Goal: Task Accomplishment & Management: Complete application form

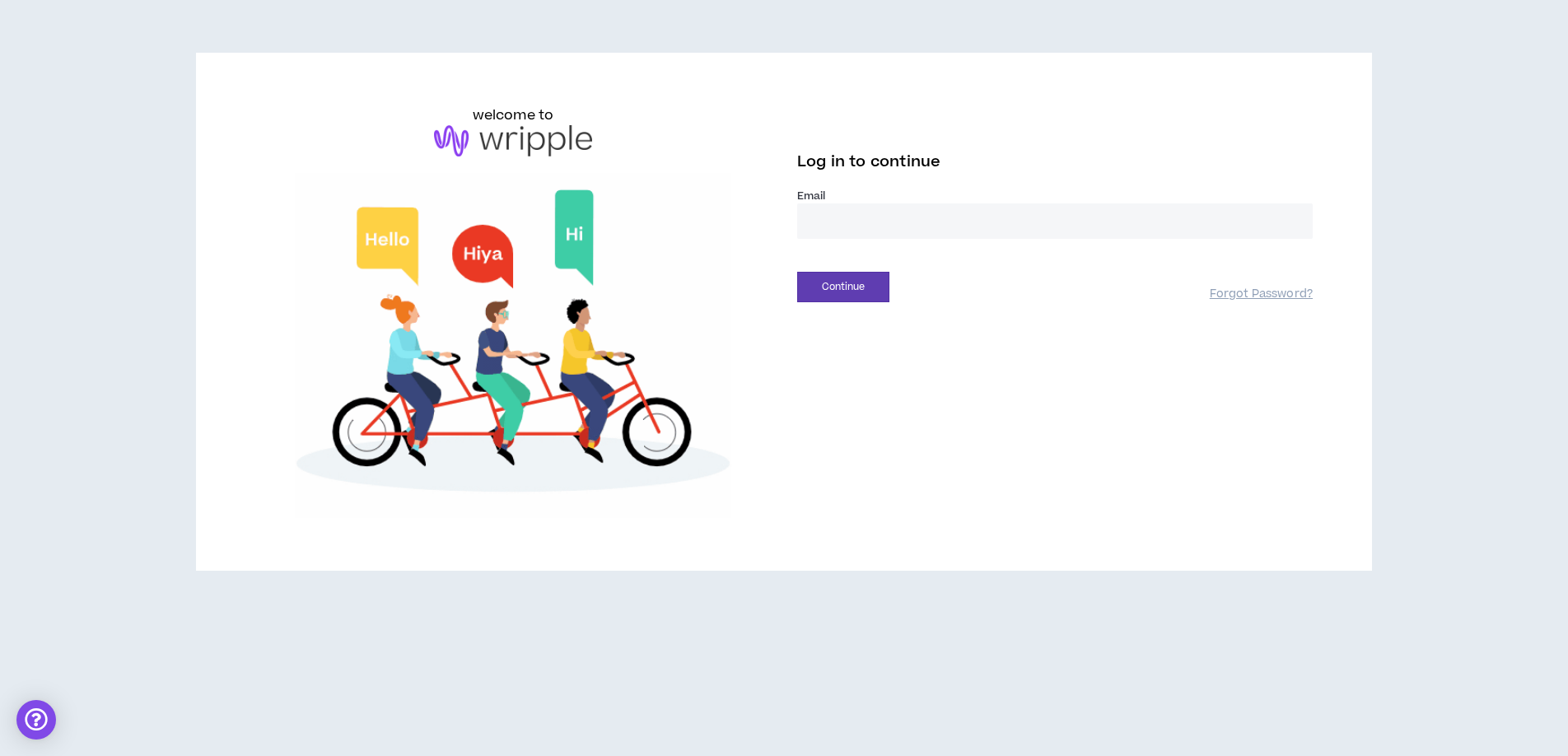
click at [808, 212] on input "email" at bounding box center [1055, 221] width 516 height 35
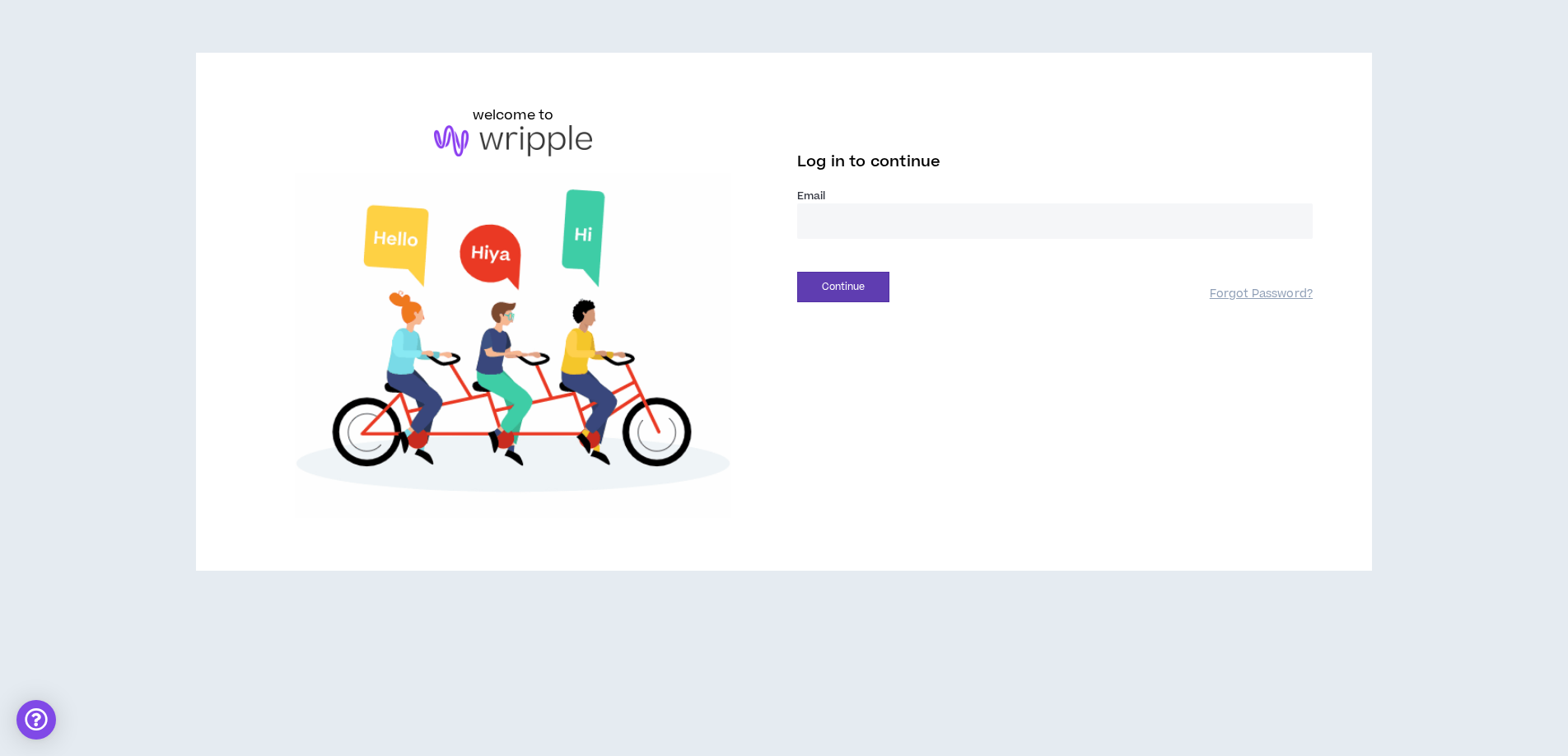
type input "**********"
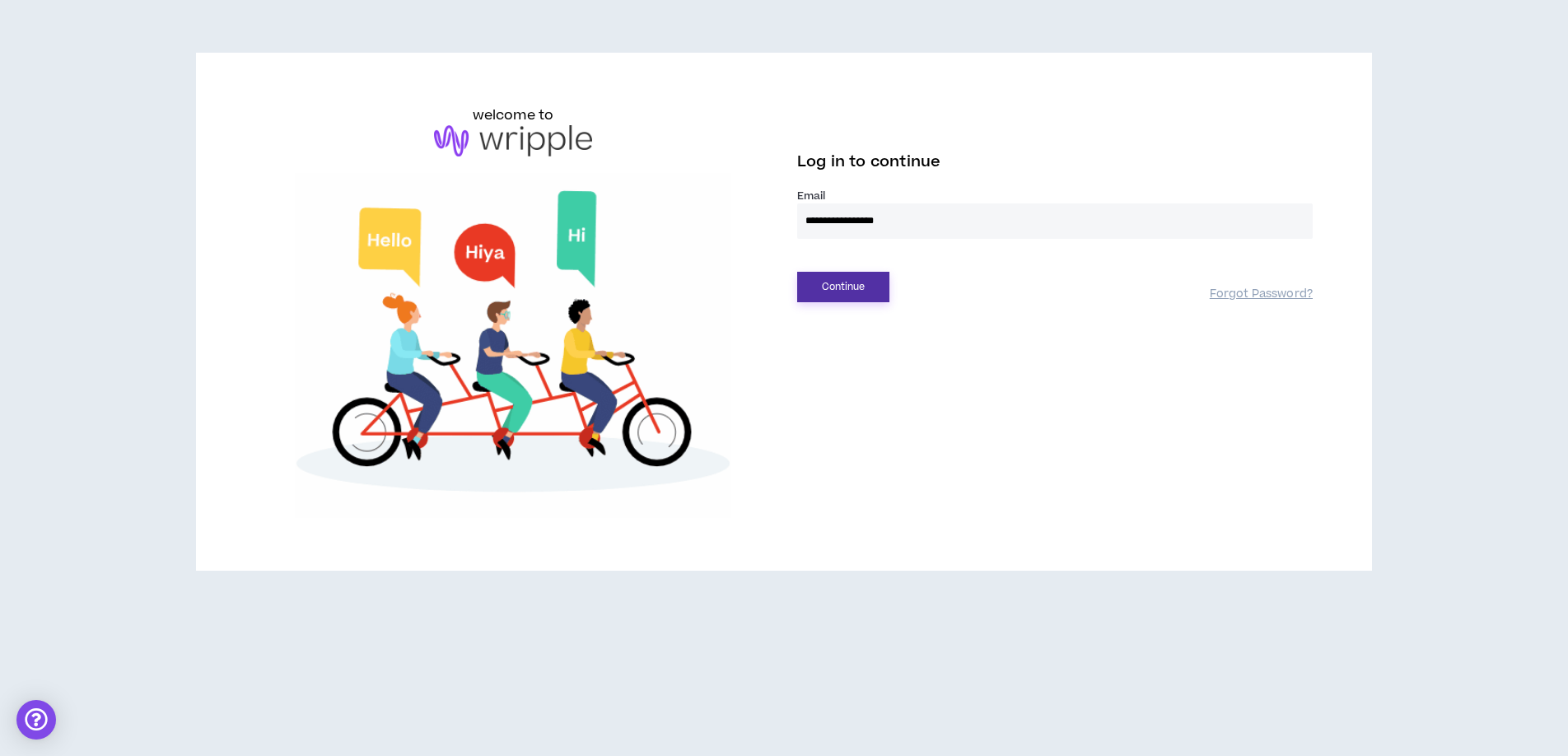
click at [854, 294] on button "Continue" at bounding box center [844, 286] width 92 height 31
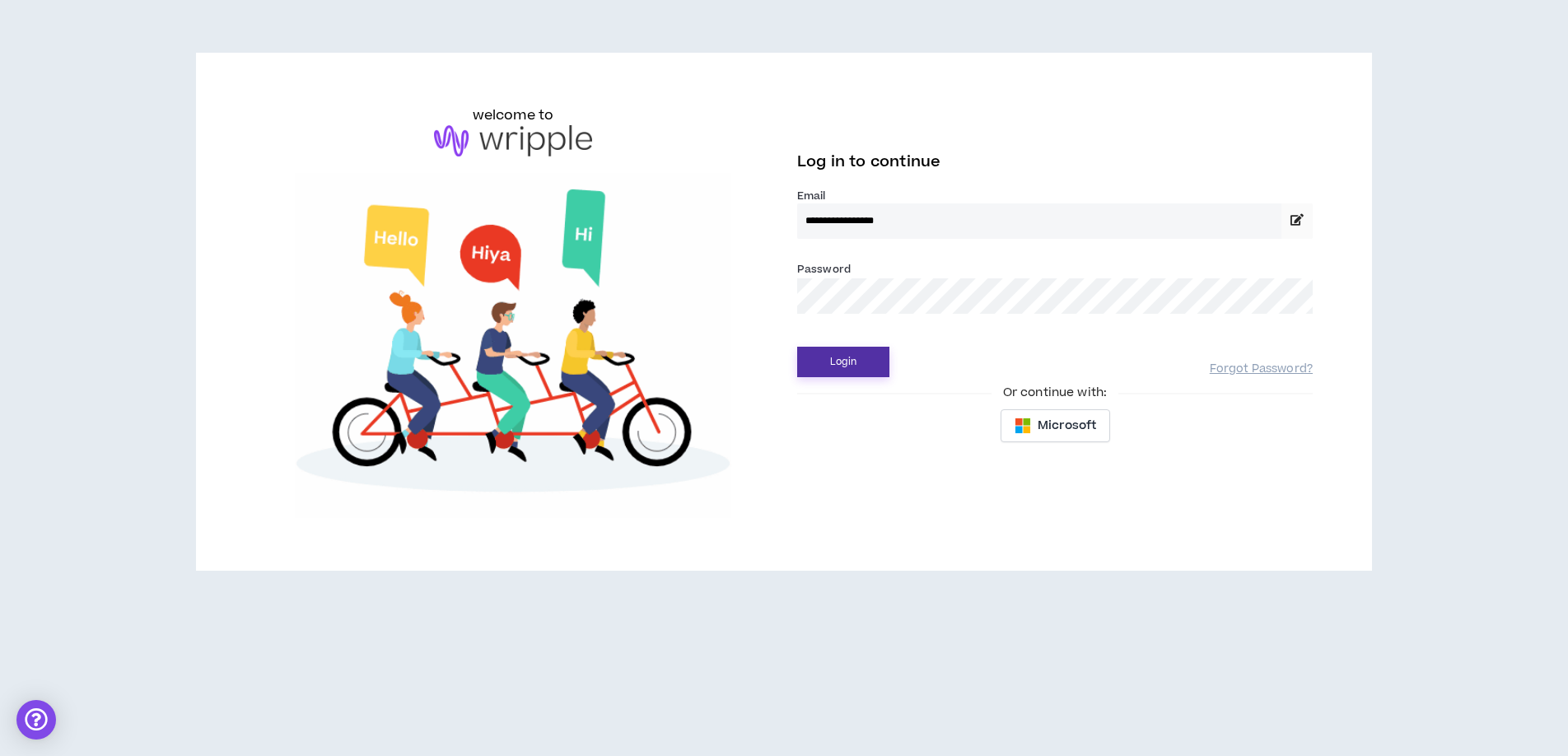
click at [833, 369] on button "Login" at bounding box center [844, 361] width 92 height 31
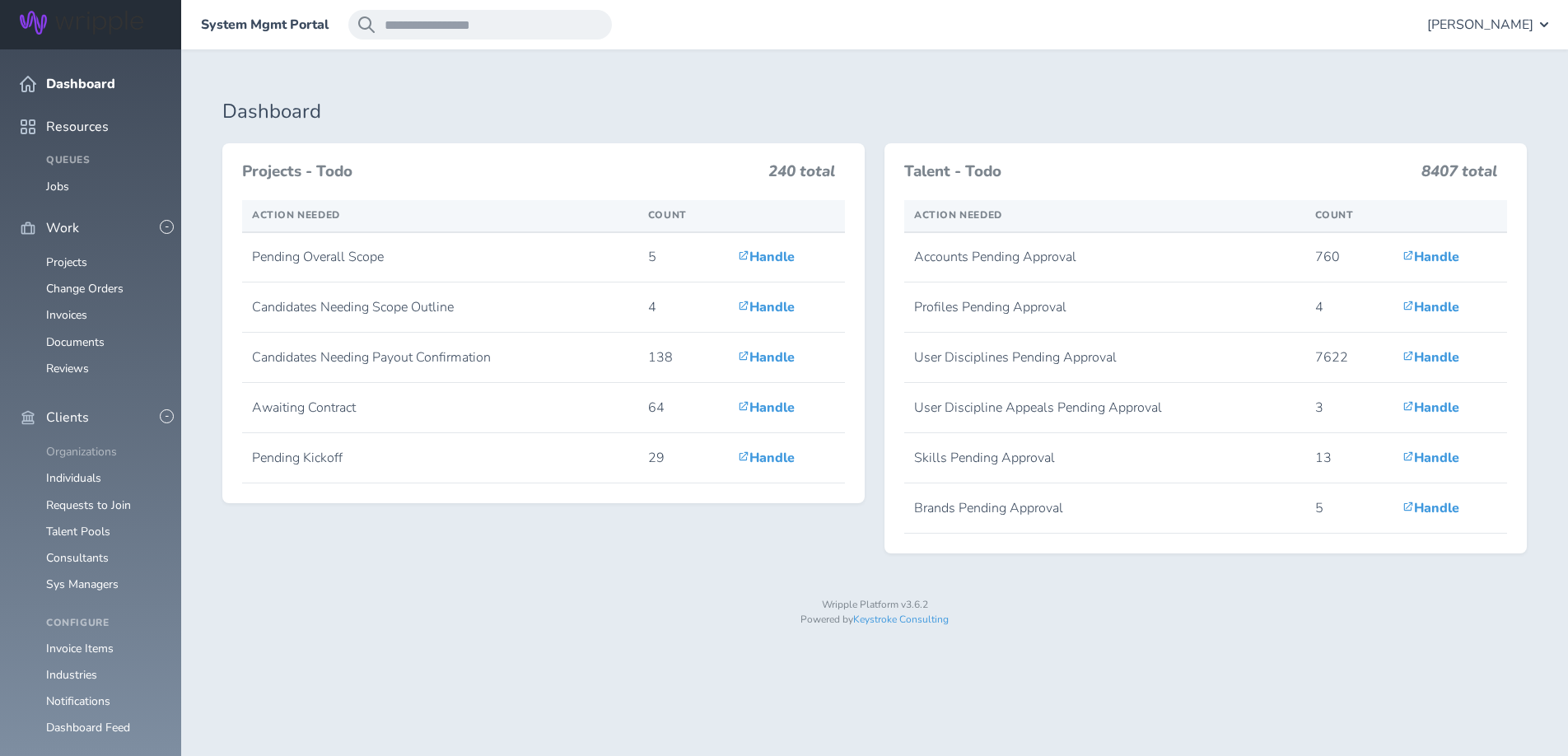
click at [58, 445] on ul "Organizations Individuals Requests to Join Talent Pools Consultants Sys Managers" at bounding box center [91, 518] width 142 height 146
click at [68, 444] on link "Organizations" at bounding box center [82, 451] width 71 height 16
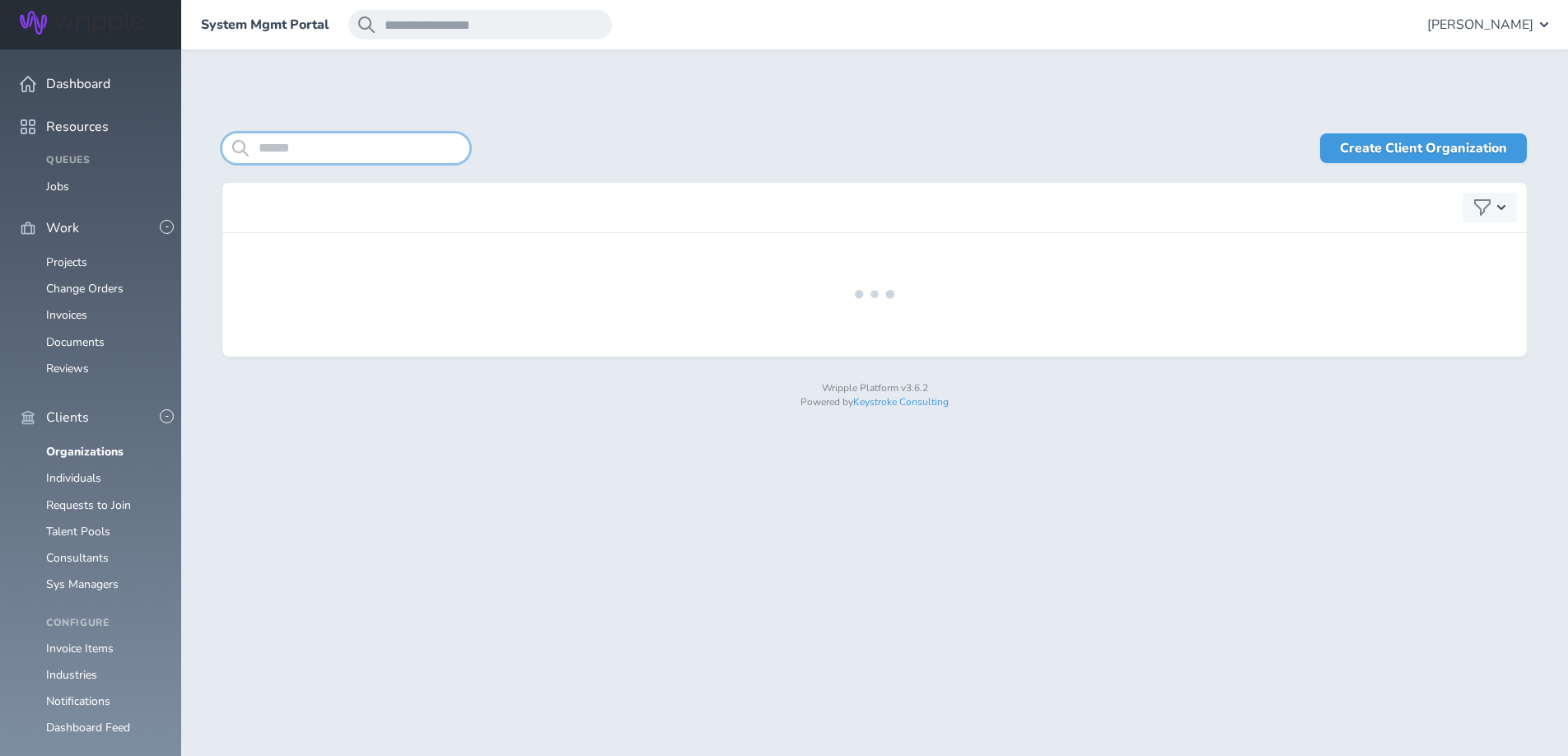
click at [267, 149] on input "search" at bounding box center [346, 148] width 247 height 30
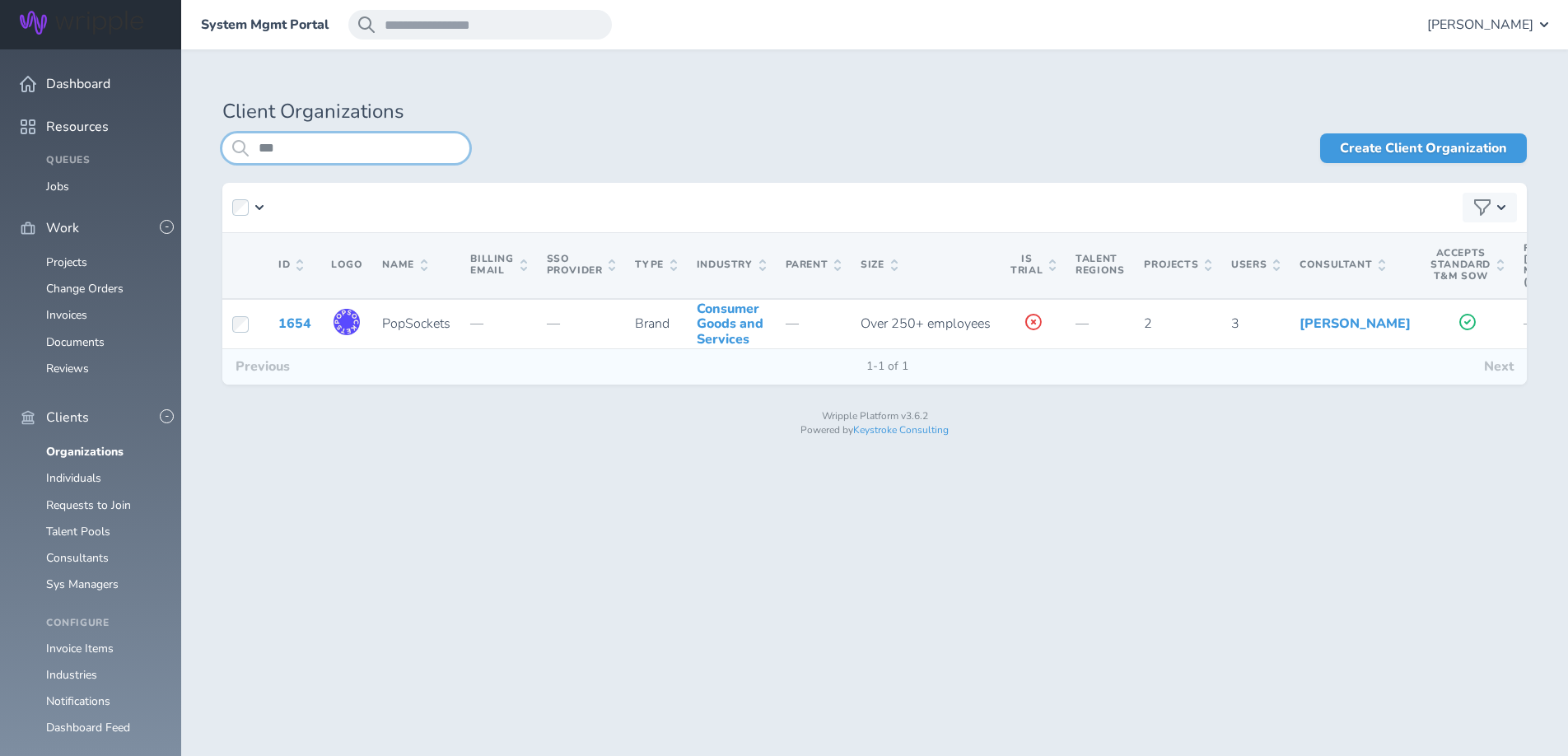
drag, startPoint x: 305, startPoint y: 139, endPoint x: 250, endPoint y: 165, distance: 60.8
click at [250, 165] on div "*** Create Client Organization" at bounding box center [875, 158] width 1305 height 49
type input "*"
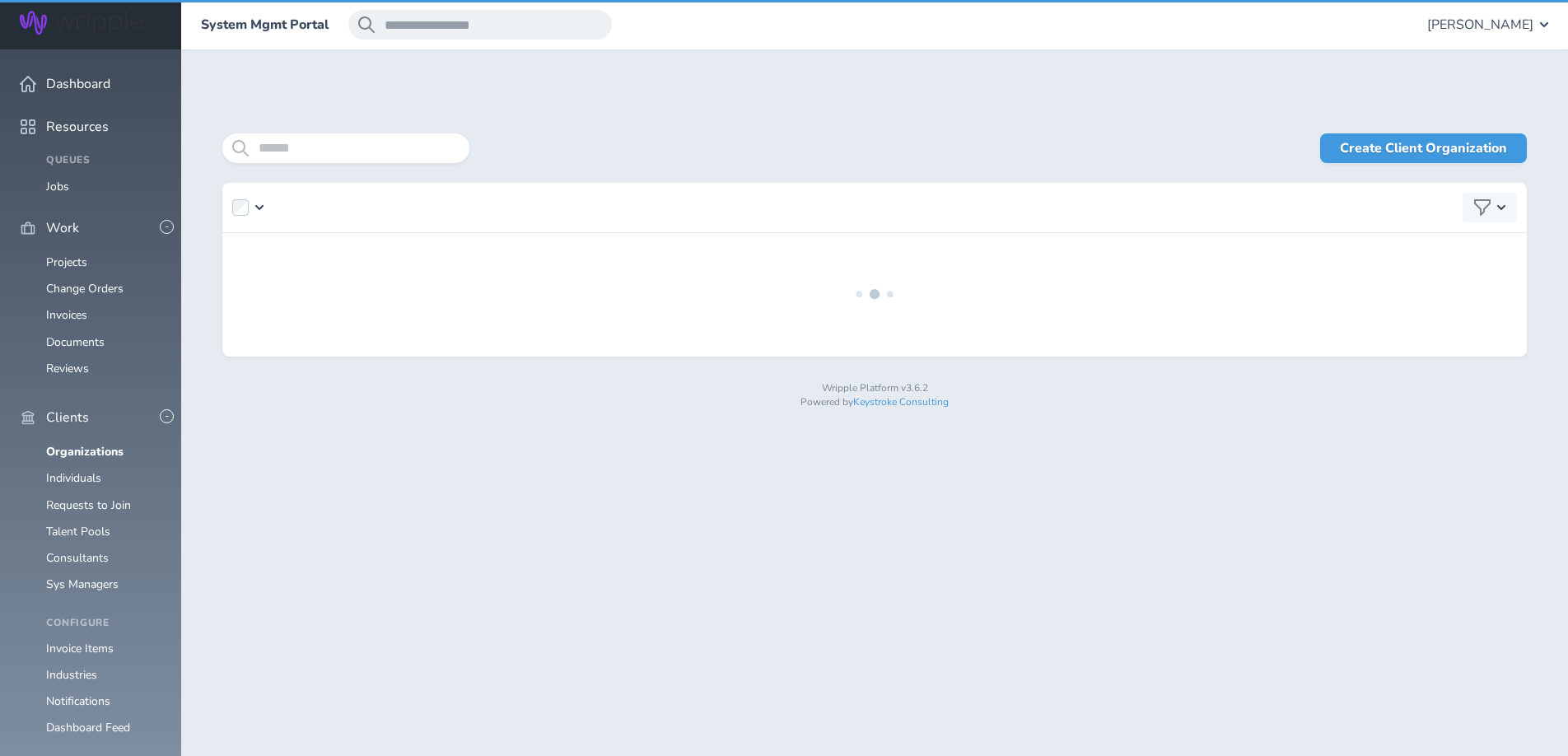
click at [721, 127] on div "Create Client Organization" at bounding box center [875, 228] width 1305 height 256
